Goal: Task Accomplishment & Management: Use online tool/utility

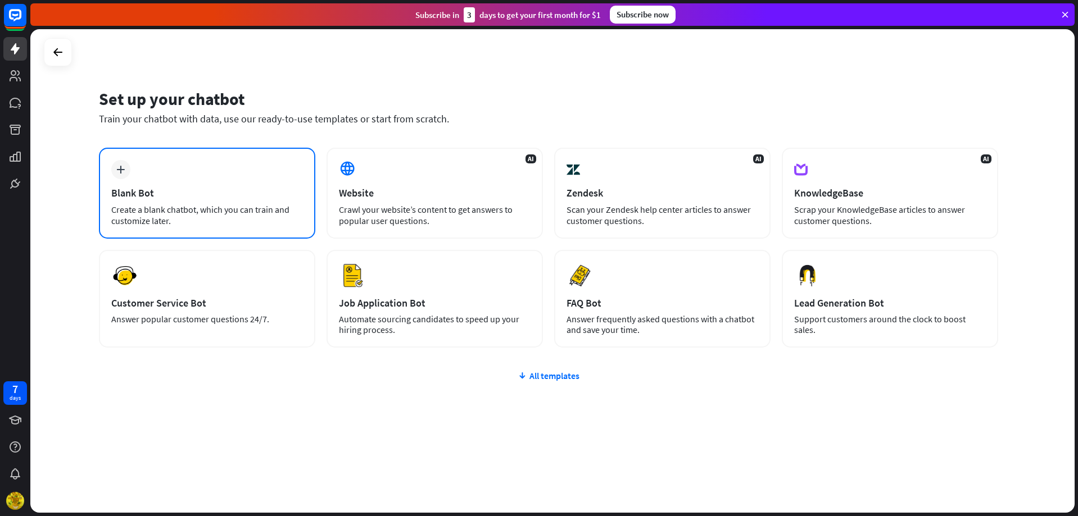
click at [228, 206] on div "Create a blank chatbot, which you can train and customize later." at bounding box center [207, 215] width 192 height 22
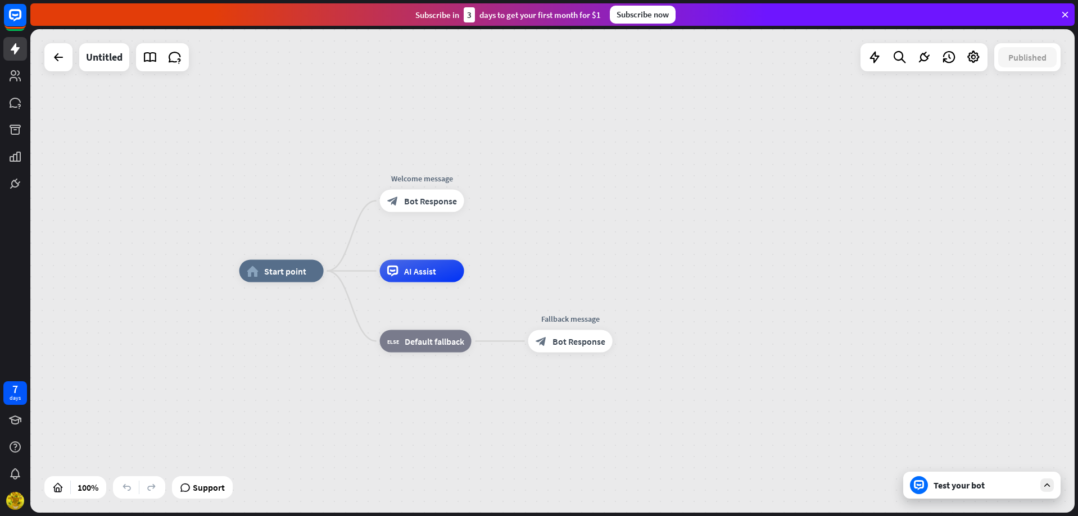
click at [65, 69] on div at bounding box center [58, 57] width 28 height 28
click at [60, 62] on icon at bounding box center [58, 57] width 13 height 13
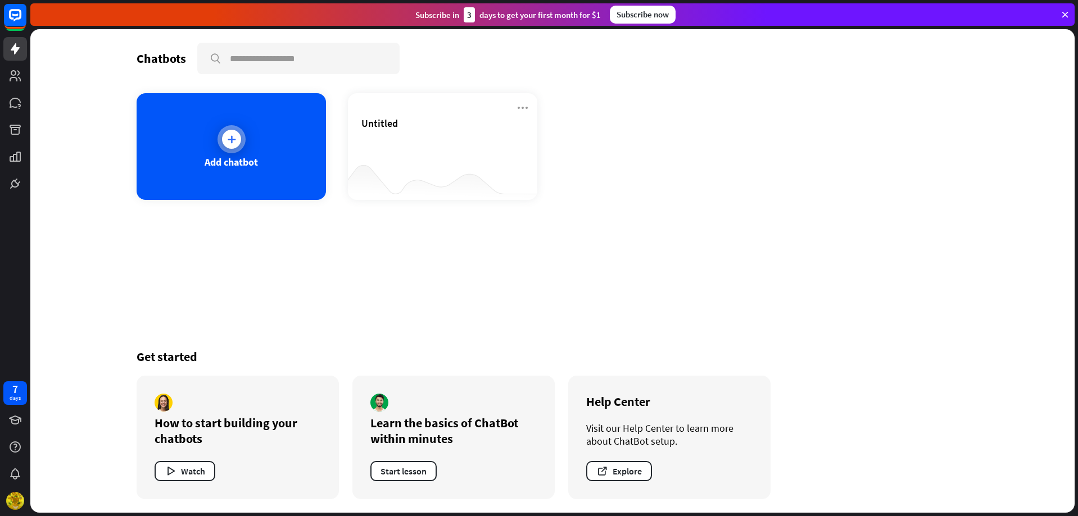
click at [226, 139] on icon at bounding box center [231, 139] width 11 height 11
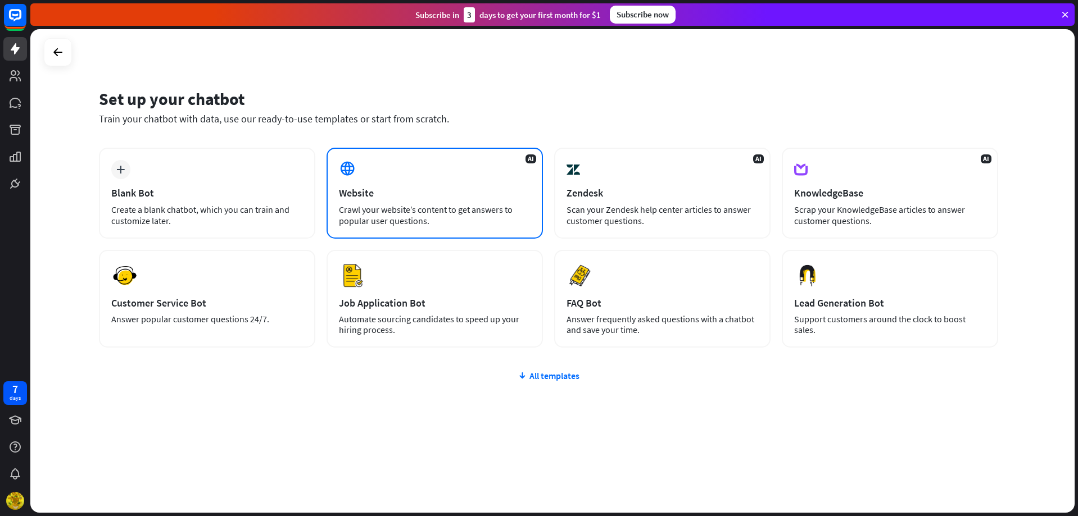
click at [435, 210] on div "Crawl your website’s content to get answers to popular user questions." at bounding box center [435, 215] width 192 height 22
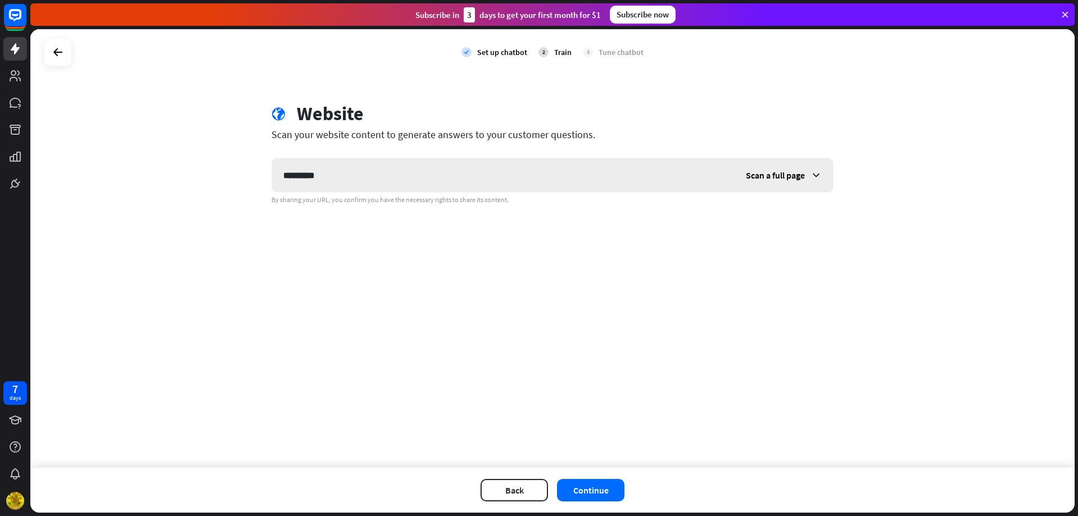
type input "*********"
click at [815, 178] on icon at bounding box center [815, 175] width 11 height 11
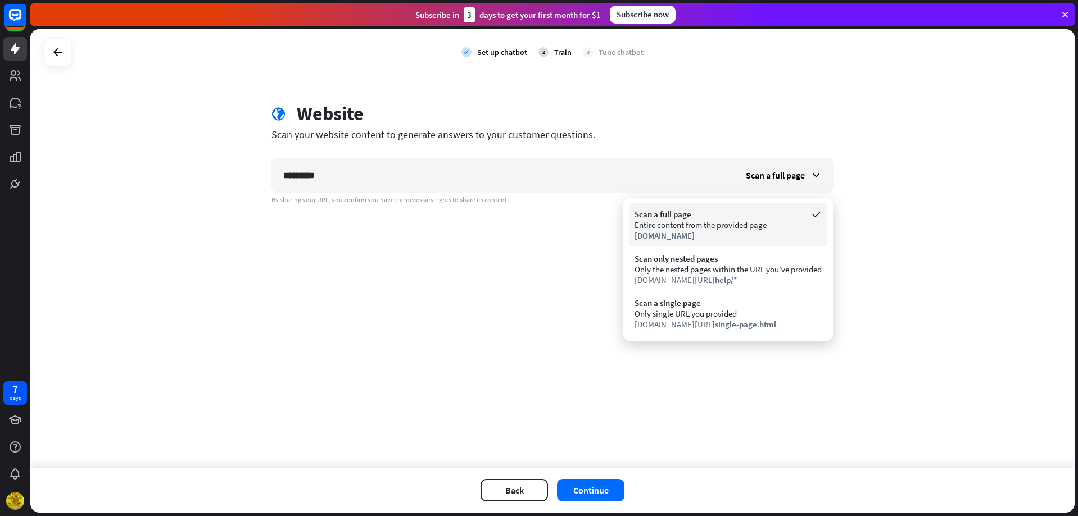
click at [710, 221] on div "Entire content from the provided page" at bounding box center [727, 225] width 187 height 11
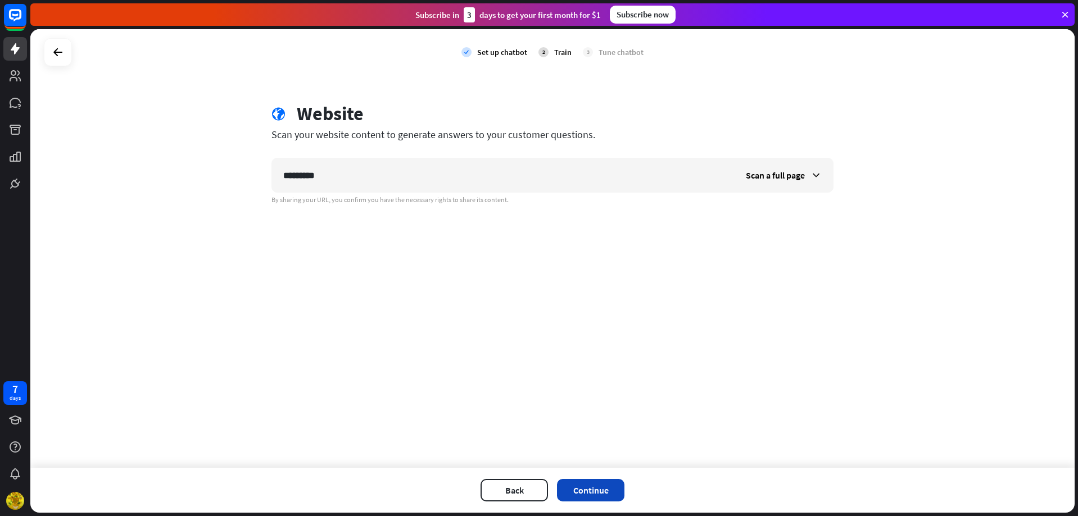
click at [596, 491] on button "Continue" at bounding box center [590, 490] width 67 height 22
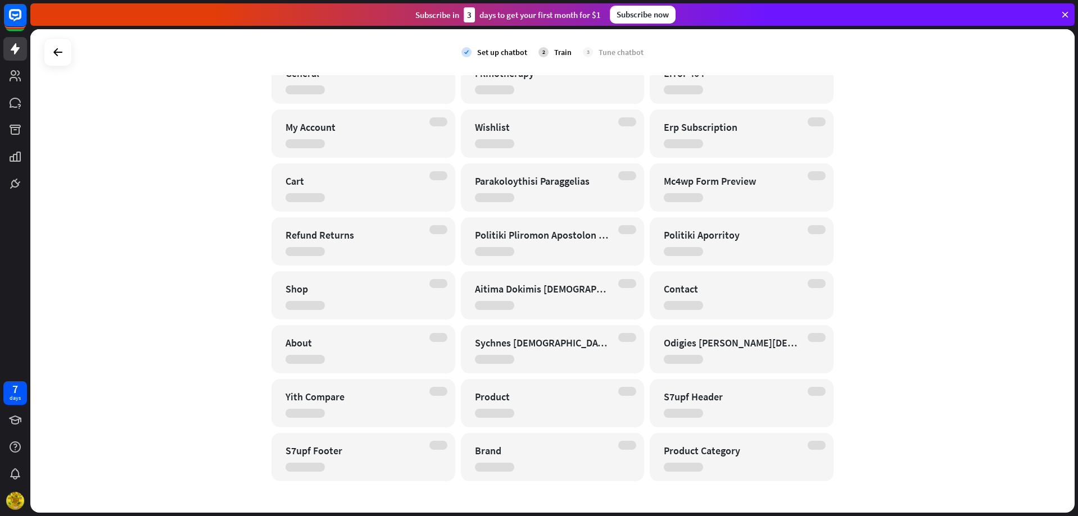
scroll to position [112, 0]
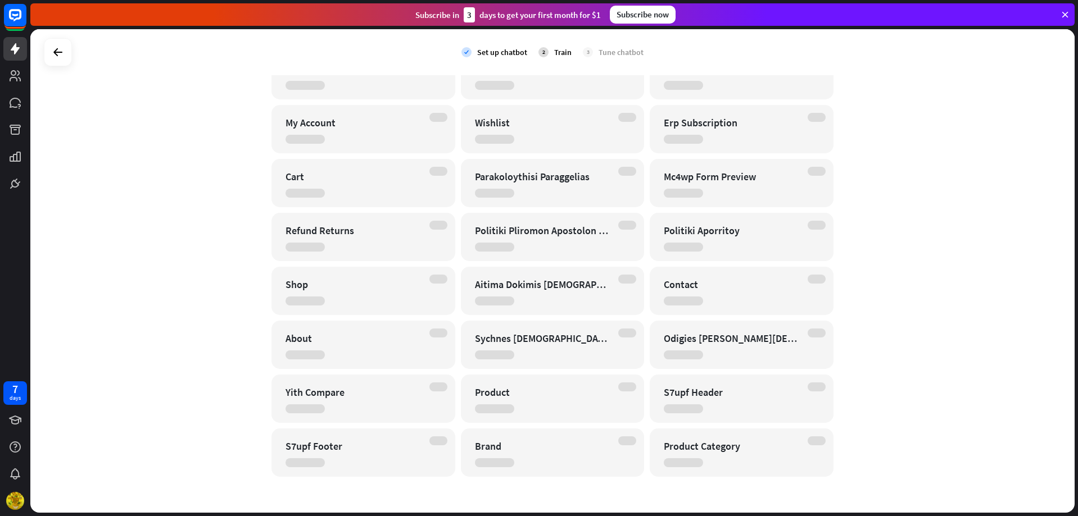
click at [540, 342] on div "Sychnes [DEMOGRAPHIC_DATA]" at bounding box center [543, 338] width 136 height 13
click at [1067, 15] on icon at bounding box center [1065, 15] width 10 height 10
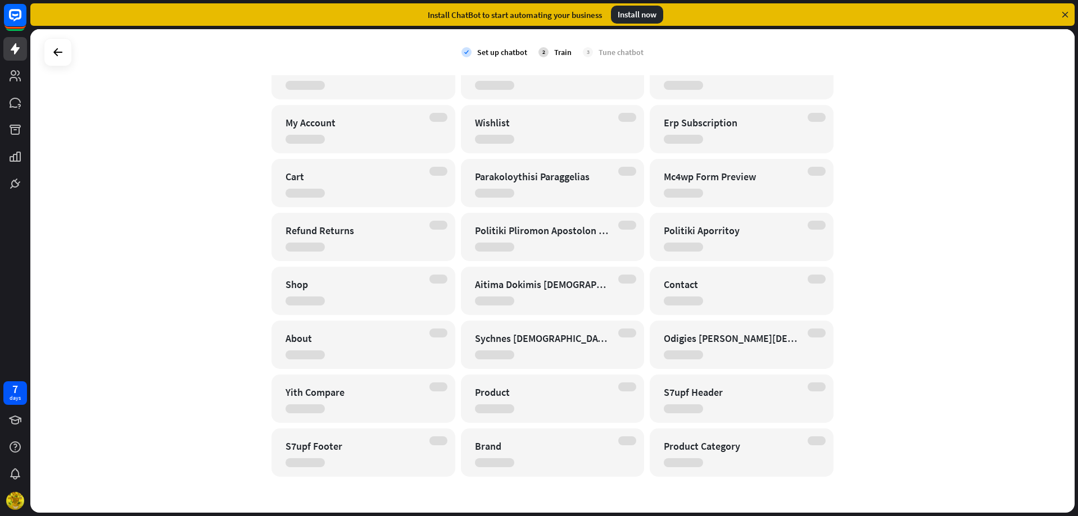
click at [1065, 12] on icon at bounding box center [1065, 15] width 10 height 10
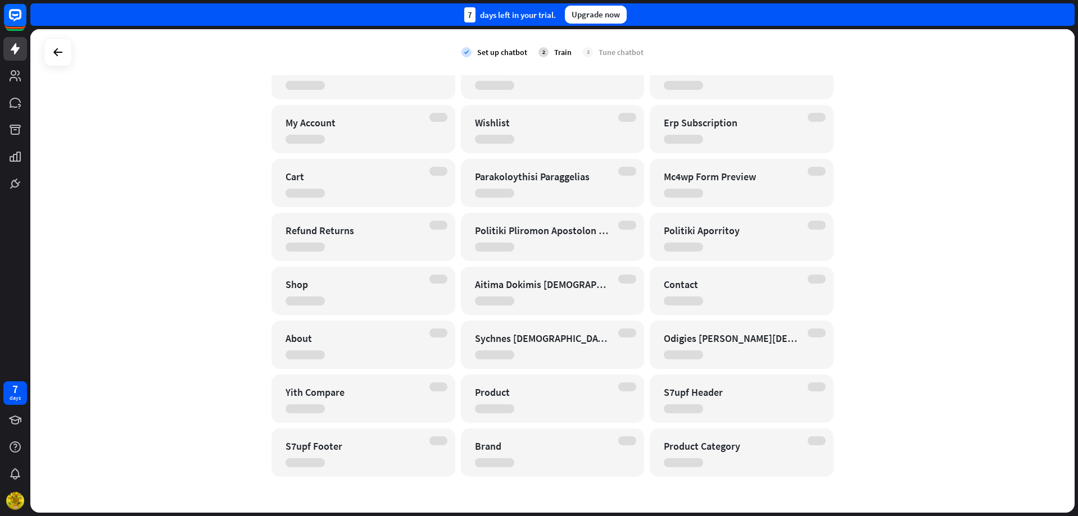
click at [599, 19] on div "Upgrade now" at bounding box center [596, 15] width 62 height 18
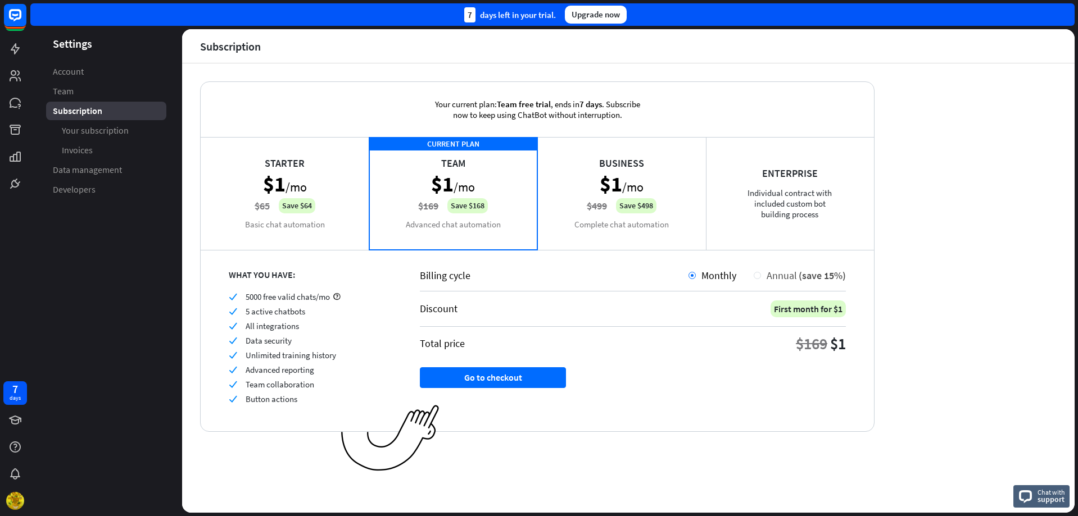
click at [756, 275] on div at bounding box center [757, 275] width 7 height 7
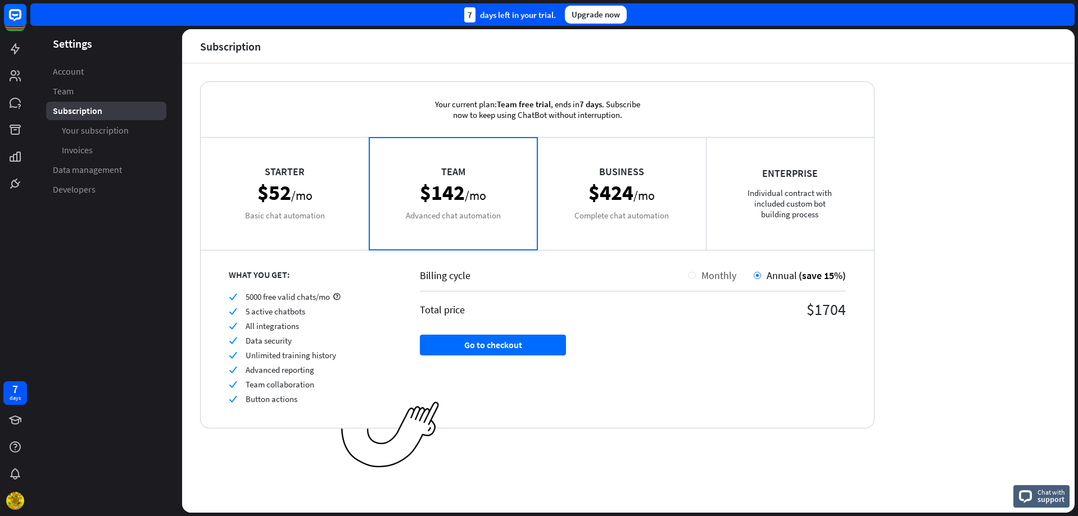
click at [695, 274] on div at bounding box center [691, 275] width 7 height 7
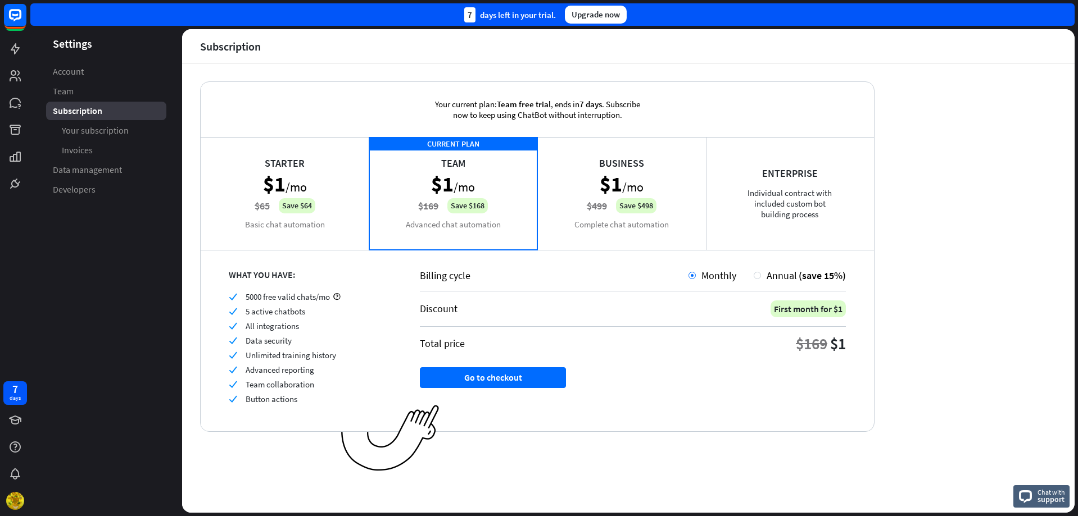
click at [322, 196] on div "Starter $1 /mo $65 Save $64 Basic chat automation" at bounding box center [285, 193] width 169 height 112
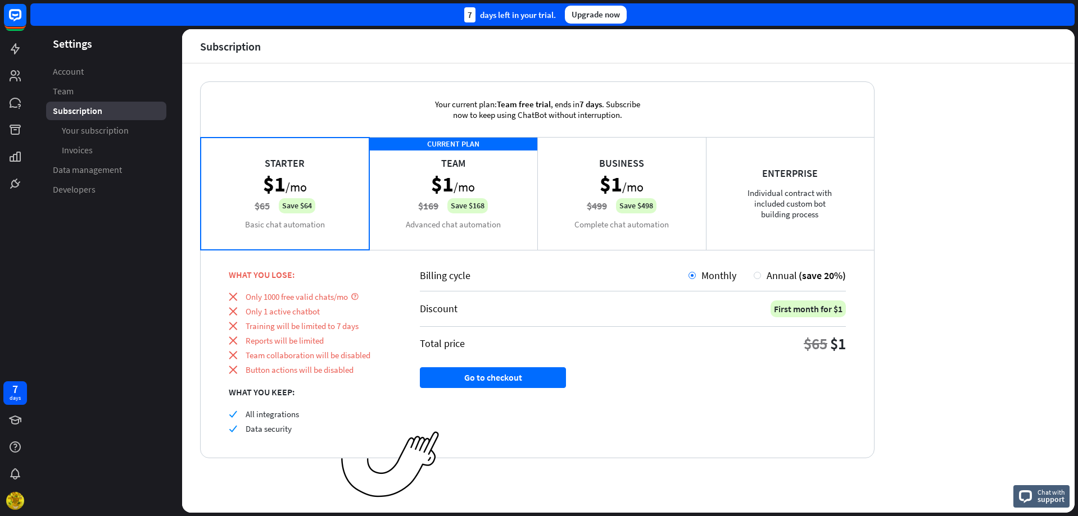
click at [390, 178] on div "CURRENT PLAN Team $1 /mo $169 Save $168 Advanced chat automation" at bounding box center [453, 193] width 169 height 112
